Goal: Information Seeking & Learning: Find specific fact

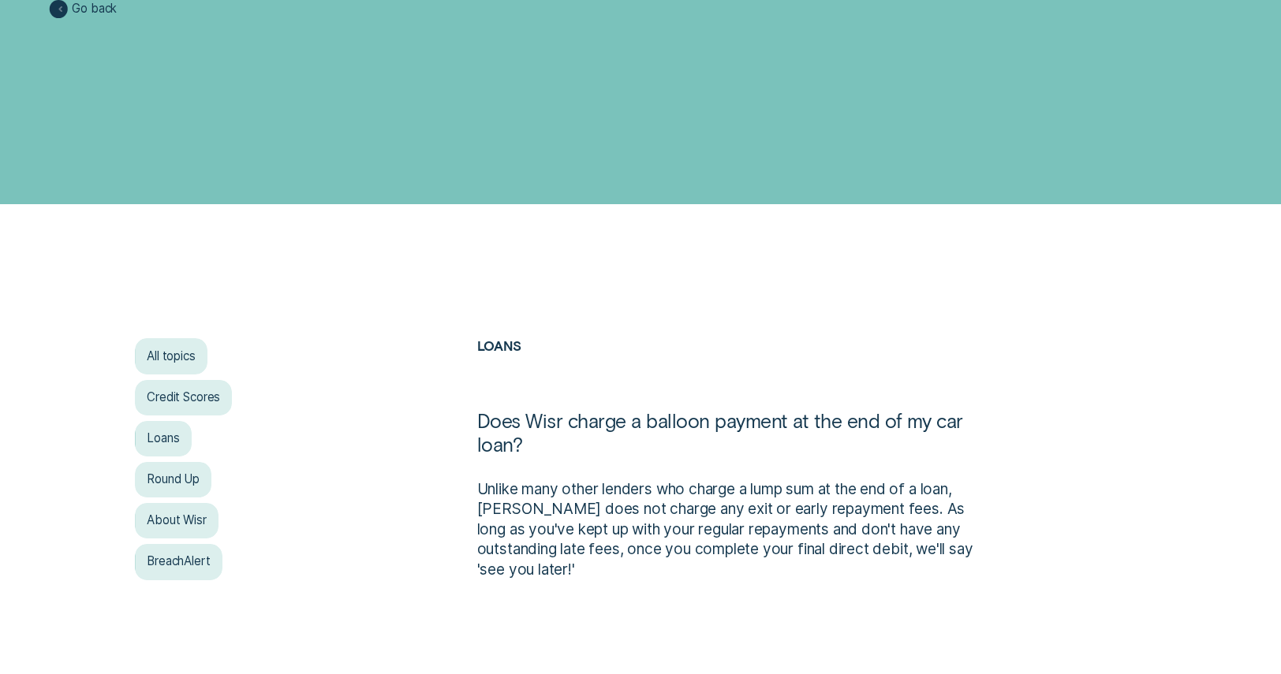
scroll to position [1423, 0]
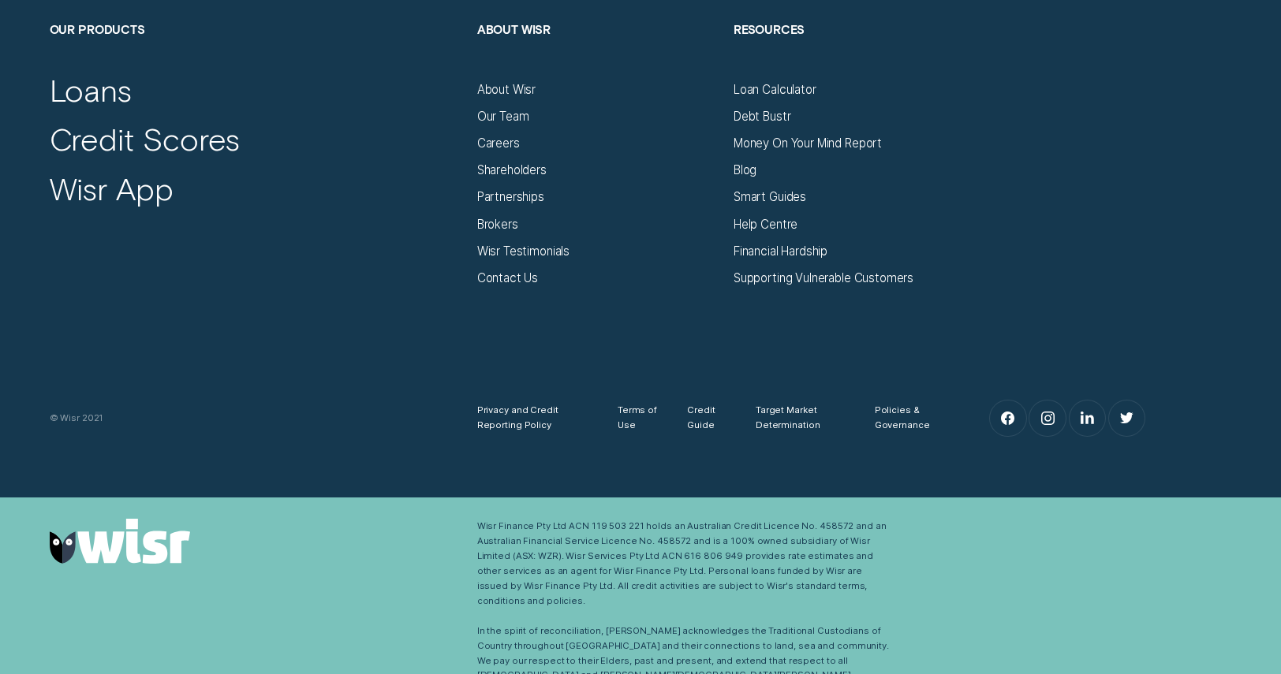
click at [378, 533] on link at bounding box center [256, 541] width 412 height 45
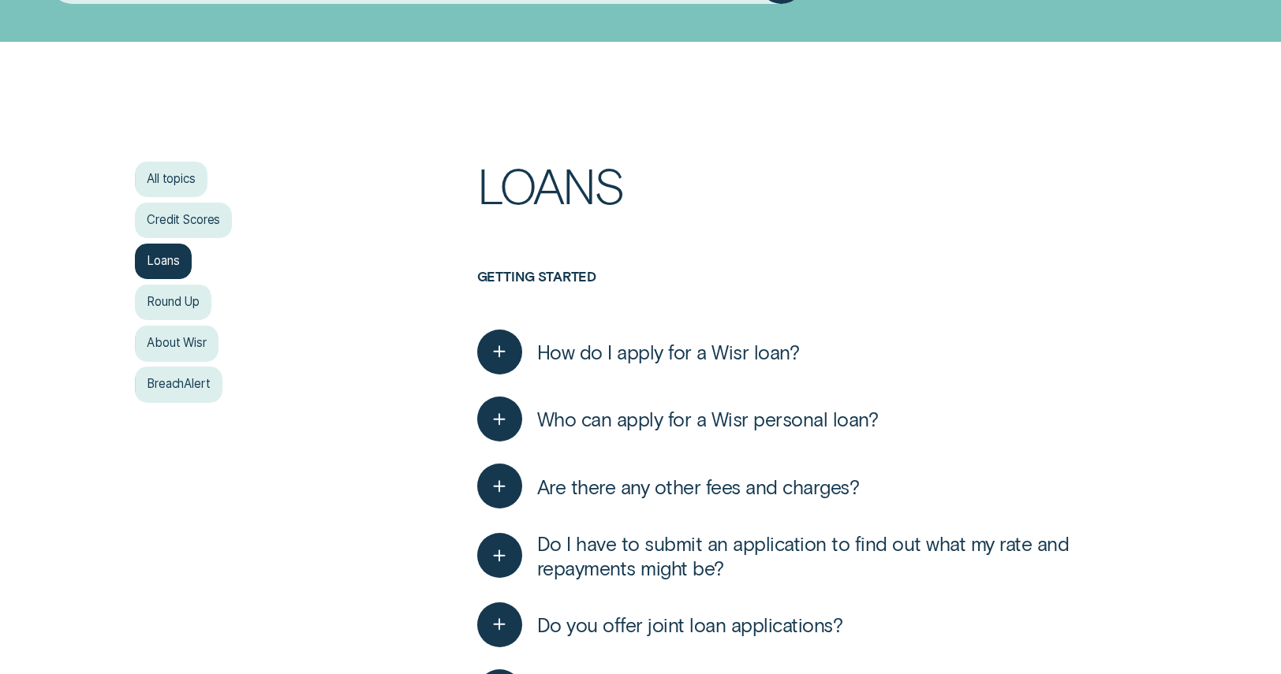
scroll to position [79, 0]
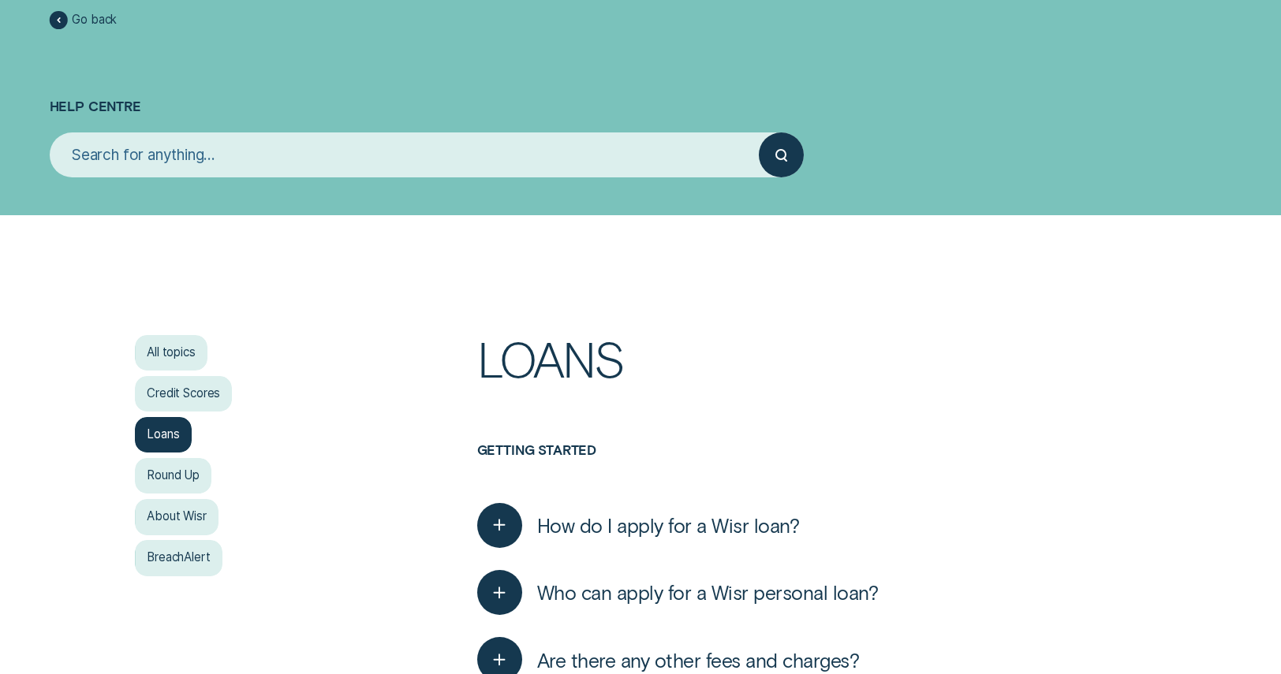
click at [331, 154] on input "search" at bounding box center [405, 154] width 710 height 45
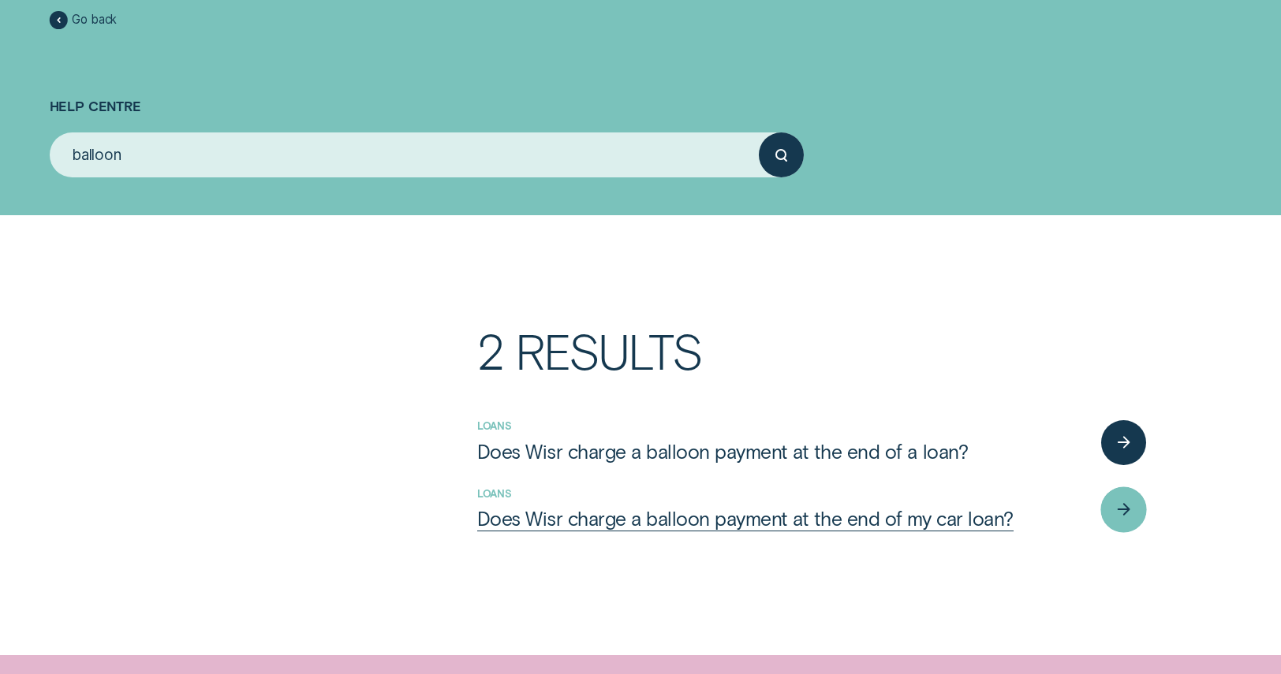
type input "balloon"
click at [1125, 513] on icon "button" at bounding box center [1127, 510] width 6 height 11
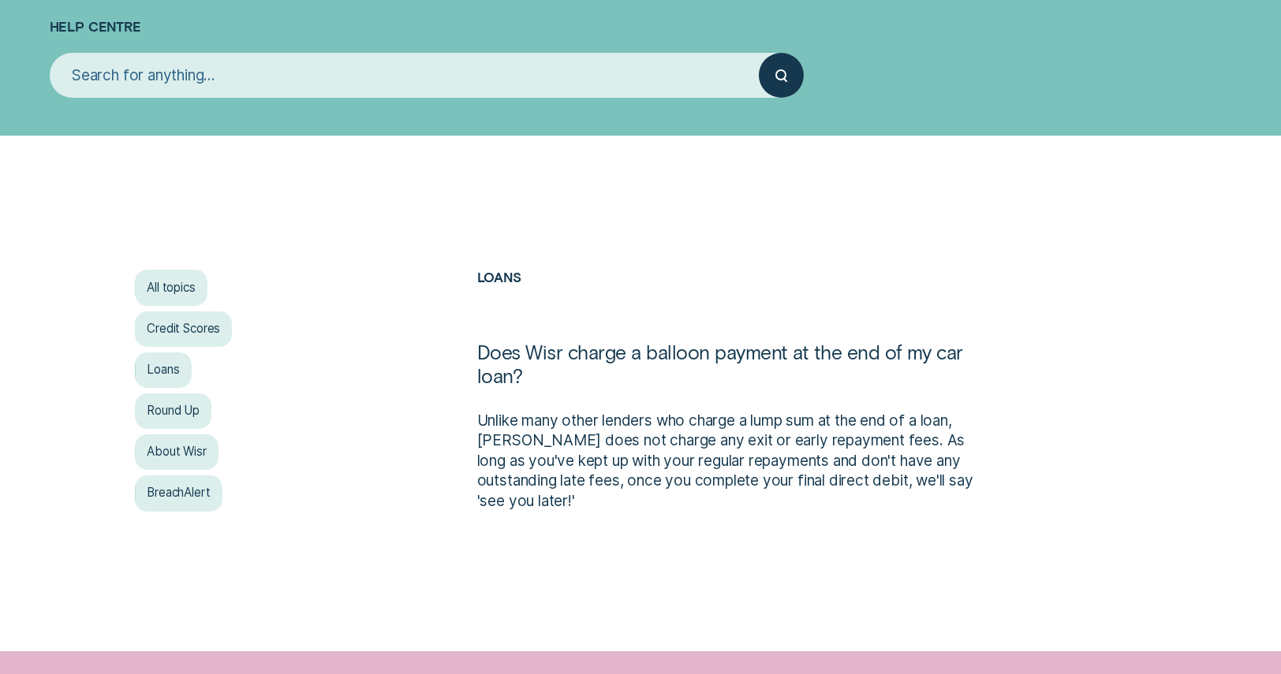
scroll to position [237, 0]
